Goal: Information Seeking & Learning: Learn about a topic

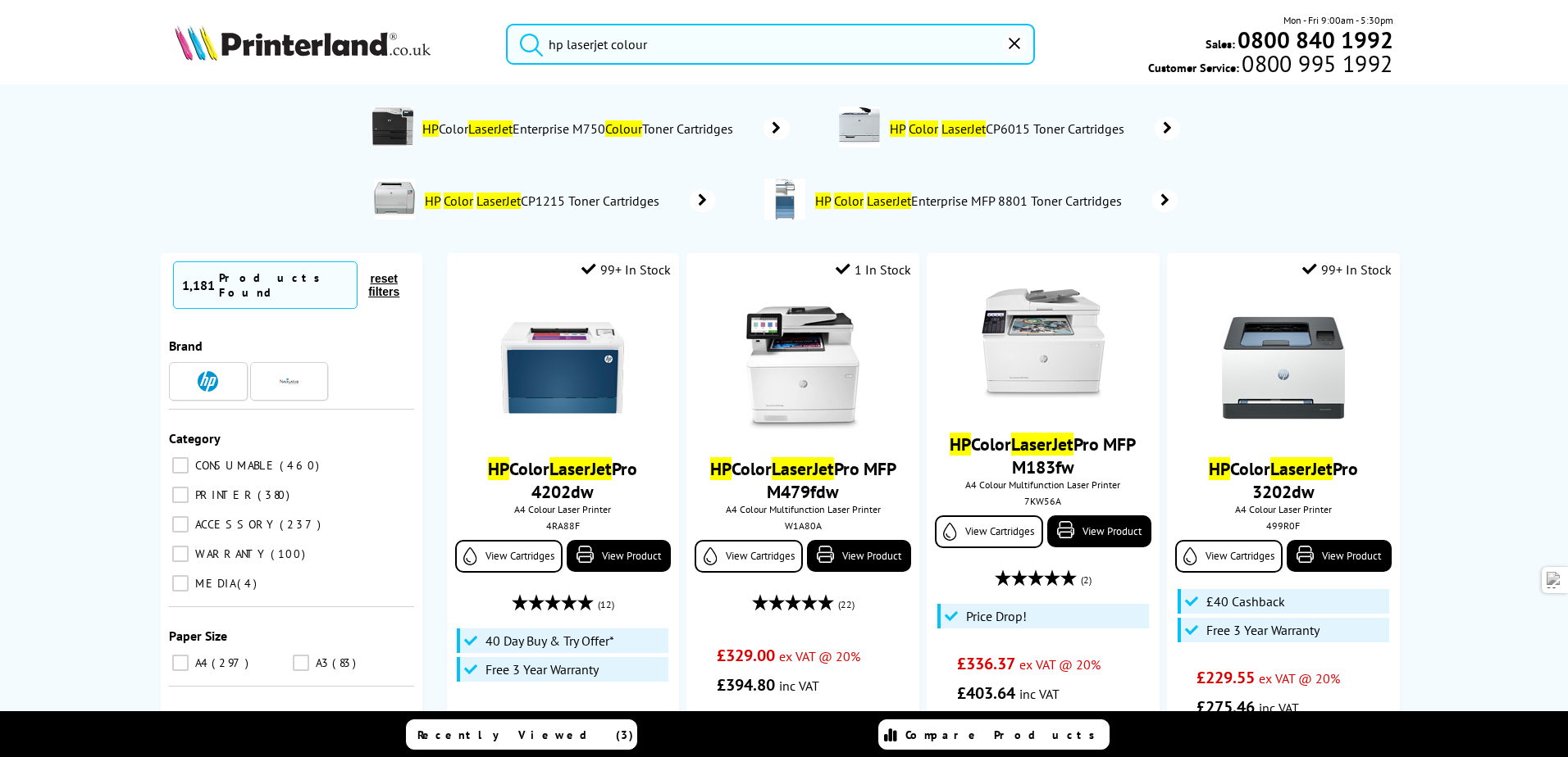
type input "hp laserjet colour"
